Goal: Use online tool/utility

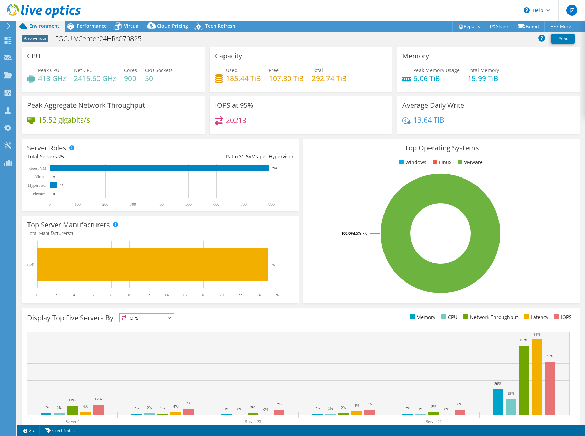
select select "USEast"
select select "USD"
click at [133, 24] on span "Virtual" at bounding box center [132, 26] width 16 height 7
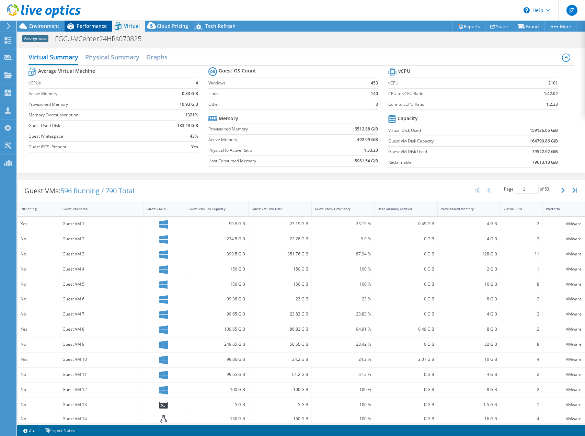
click at [94, 27] on span "Performance" at bounding box center [92, 26] width 30 height 7
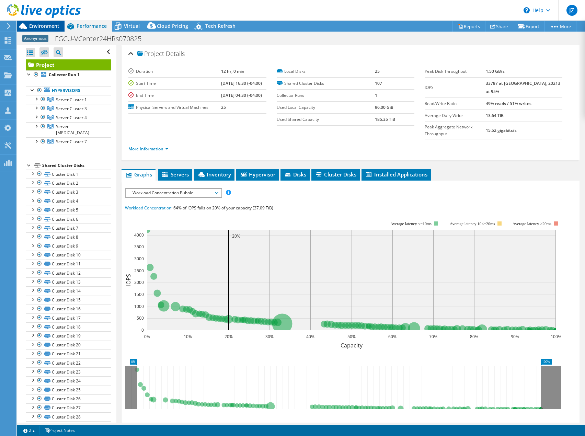
click at [33, 23] on span "Environment" at bounding box center [44, 26] width 30 height 7
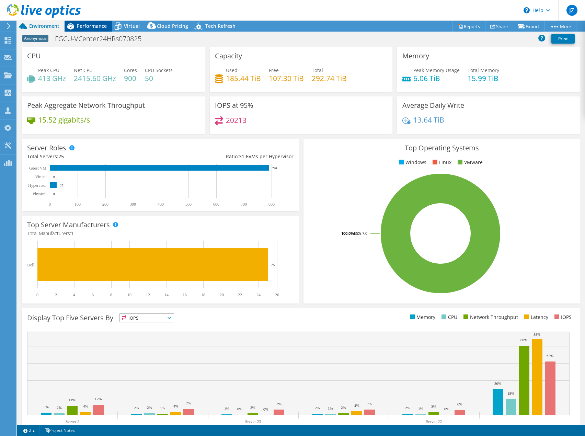
click at [81, 29] on span "Performance" at bounding box center [92, 26] width 30 height 7
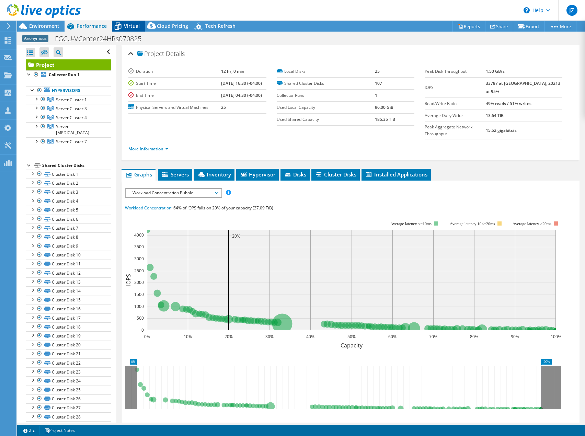
click at [130, 26] on span "Virtual" at bounding box center [132, 26] width 16 height 7
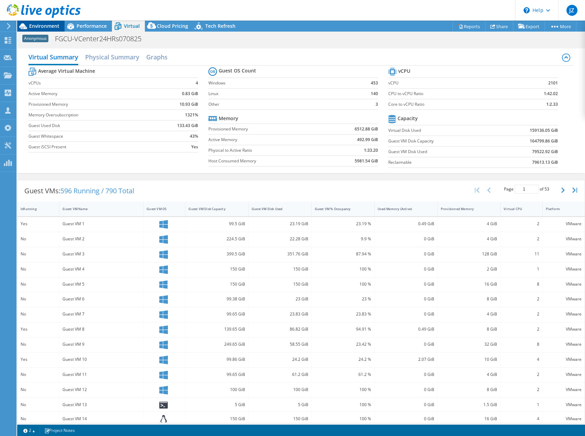
click at [49, 25] on span "Environment" at bounding box center [44, 26] width 30 height 7
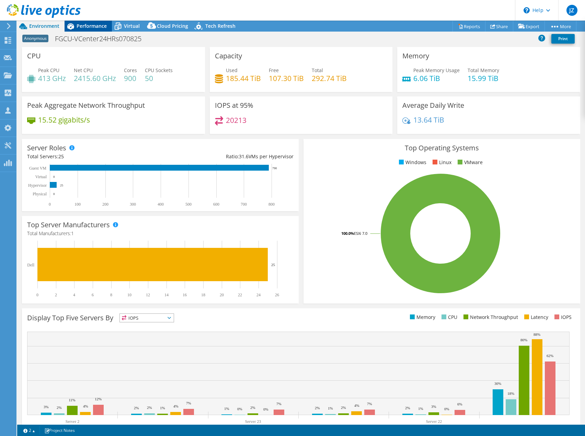
click at [97, 27] on span "Performance" at bounding box center [92, 26] width 30 height 7
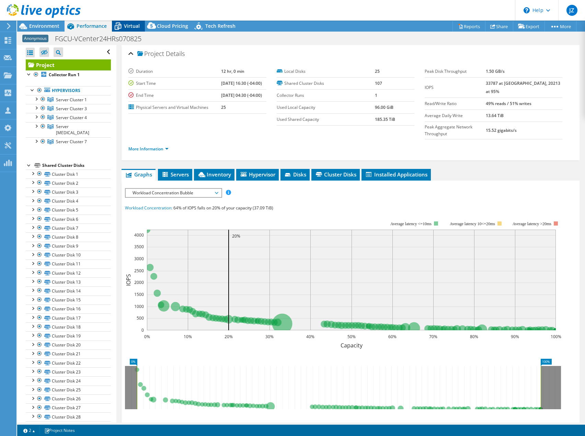
click at [118, 24] on icon at bounding box center [118, 26] width 7 height 5
